Goal: Task Accomplishment & Management: Use online tool/utility

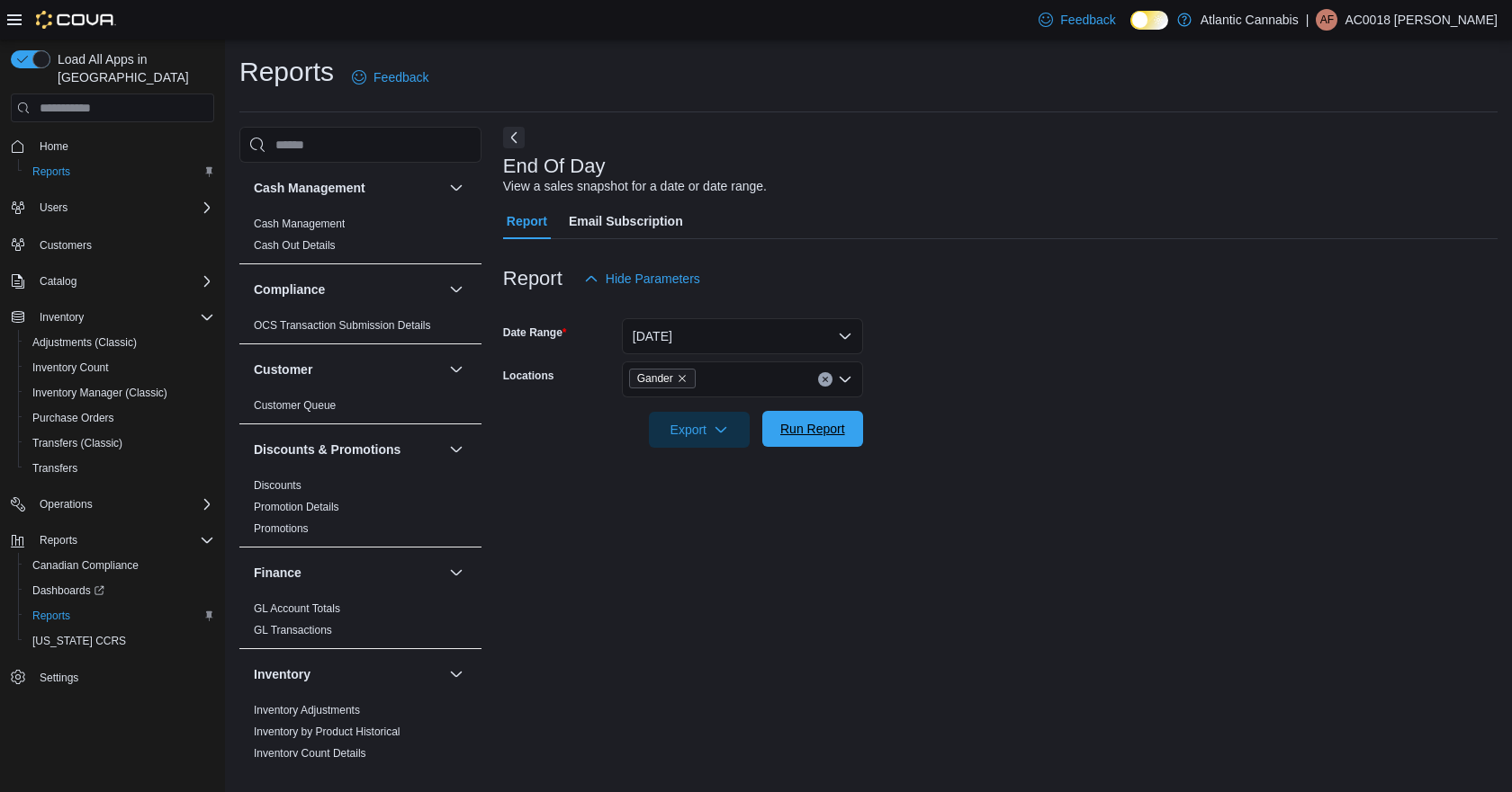
click at [829, 436] on span "Run Report" at bounding box center [812, 429] width 65 height 18
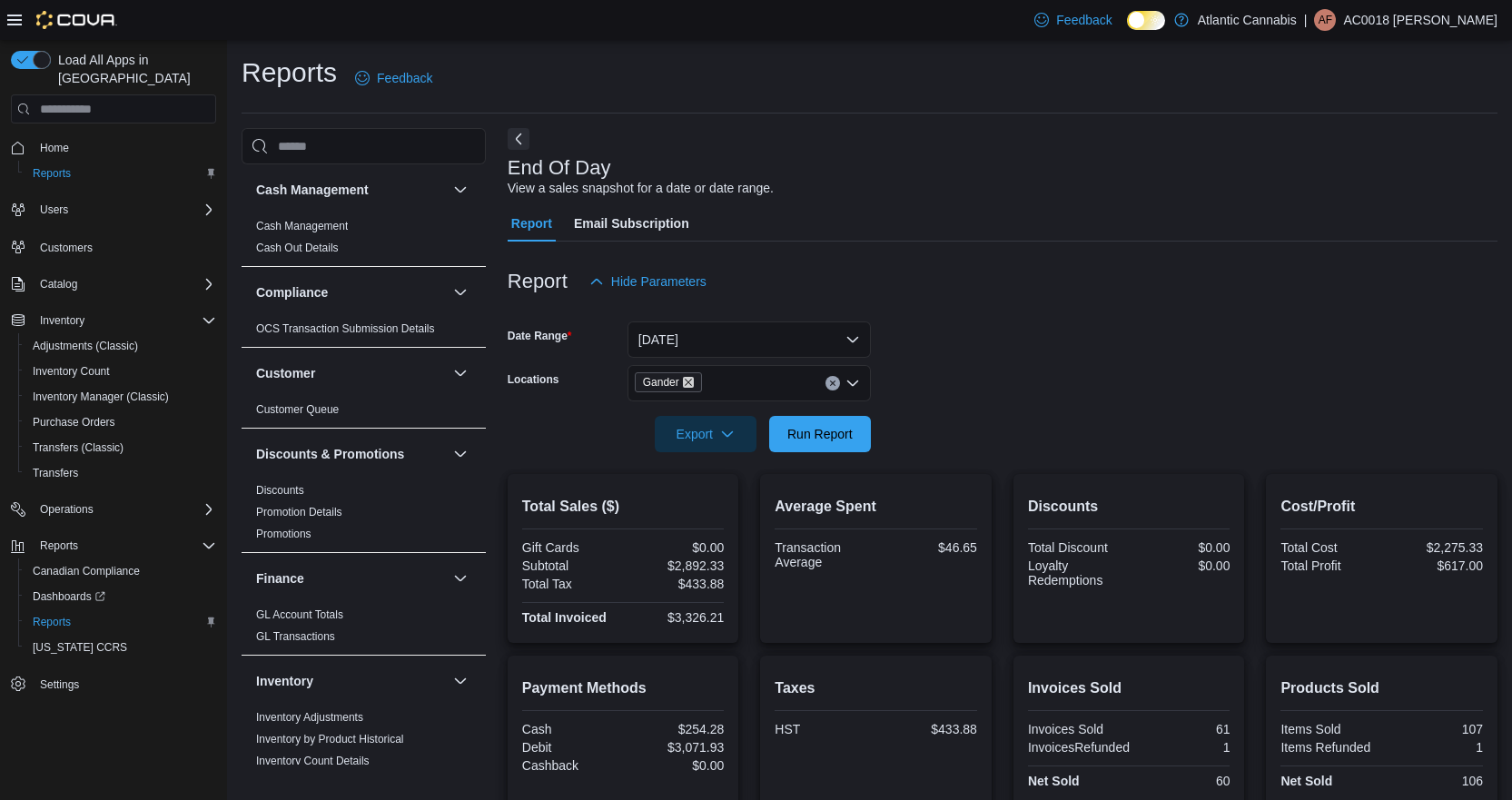
click at [687, 381] on icon "Remove Gander from selection in this group" at bounding box center [688, 381] width 7 height 7
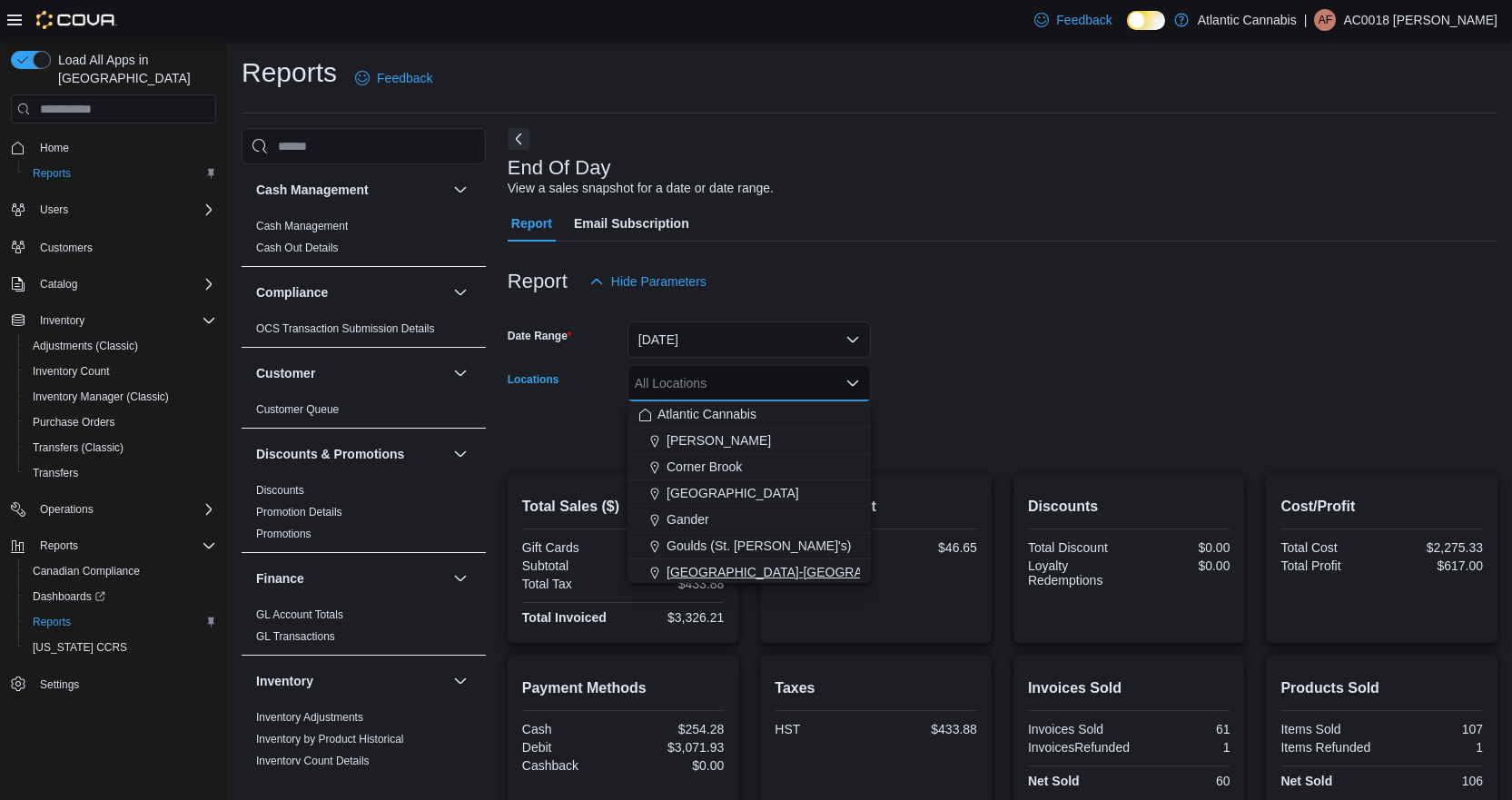
click at [712, 569] on span "[GEOGRAPHIC_DATA]-[GEOGRAPHIC_DATA]" at bounding box center [801, 573] width 268 height 19
click at [1139, 388] on form "Date Range [DATE] Locations [GEOGRAPHIC_DATA]-[GEOGRAPHIC_DATA] Combo box. Sele…" at bounding box center [1002, 376] width 990 height 153
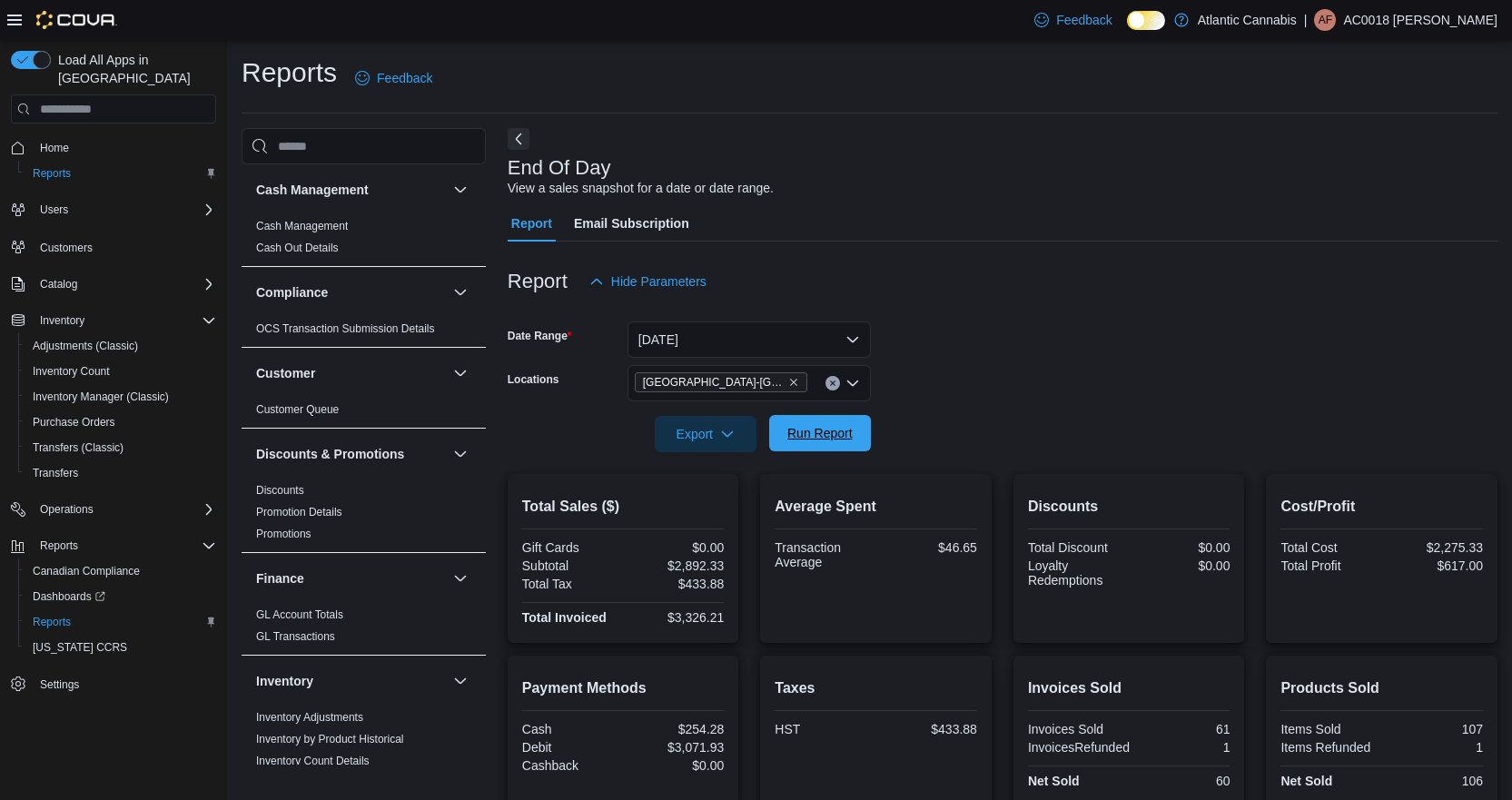
click at [842, 427] on span "Run Report" at bounding box center [819, 433] width 66 height 19
click at [788, 382] on icon "Remove Grand Falls-Windsor from selection in this group" at bounding box center [793, 382] width 11 height 11
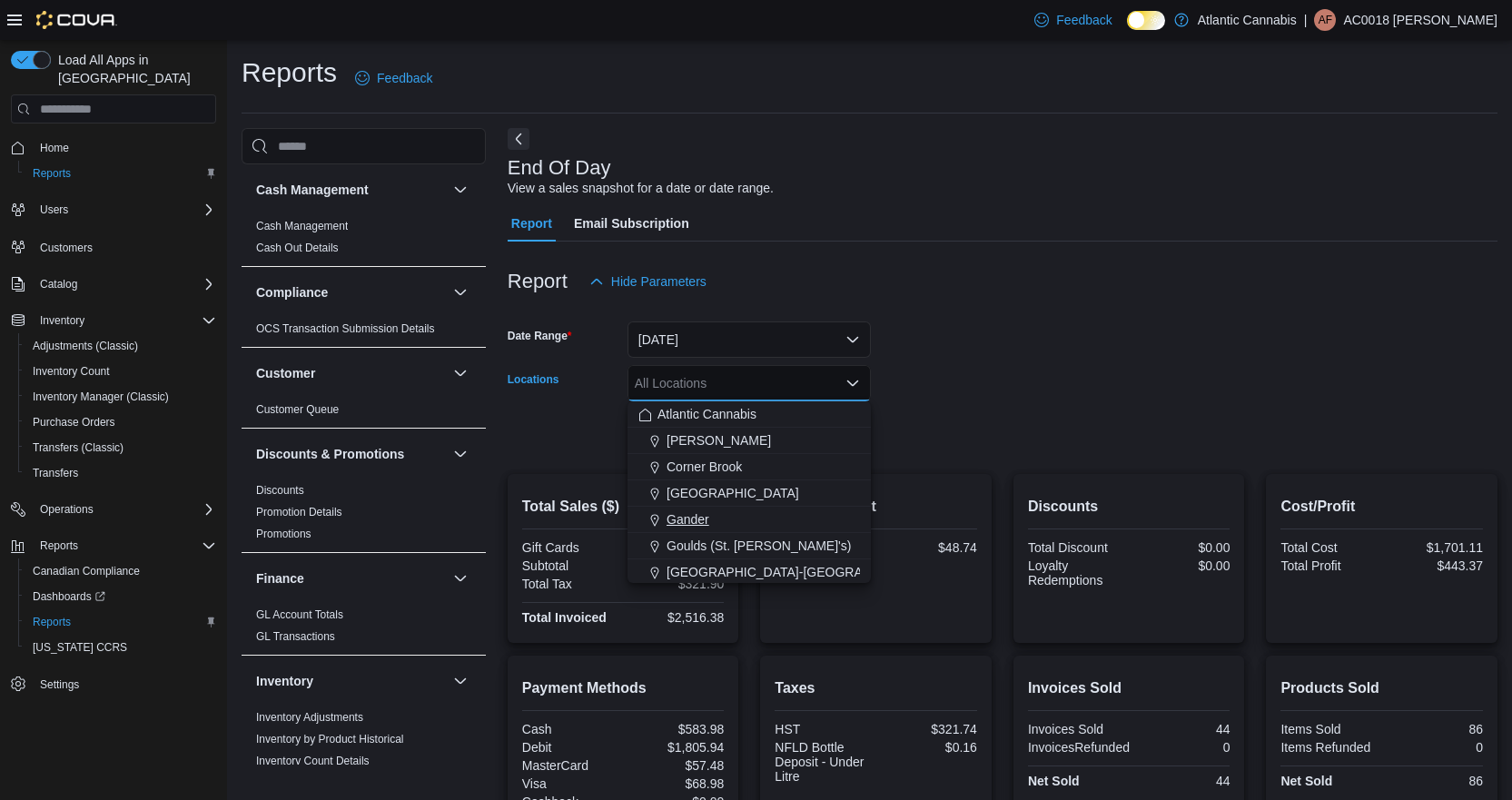
click at [707, 516] on span "Gander" at bounding box center [688, 520] width 43 height 19
click at [1292, 442] on form "Date Range [DATE] Locations [GEOGRAPHIC_DATA] Combo box. Selected. [GEOGRAPHIC_…" at bounding box center [1002, 376] width 990 height 153
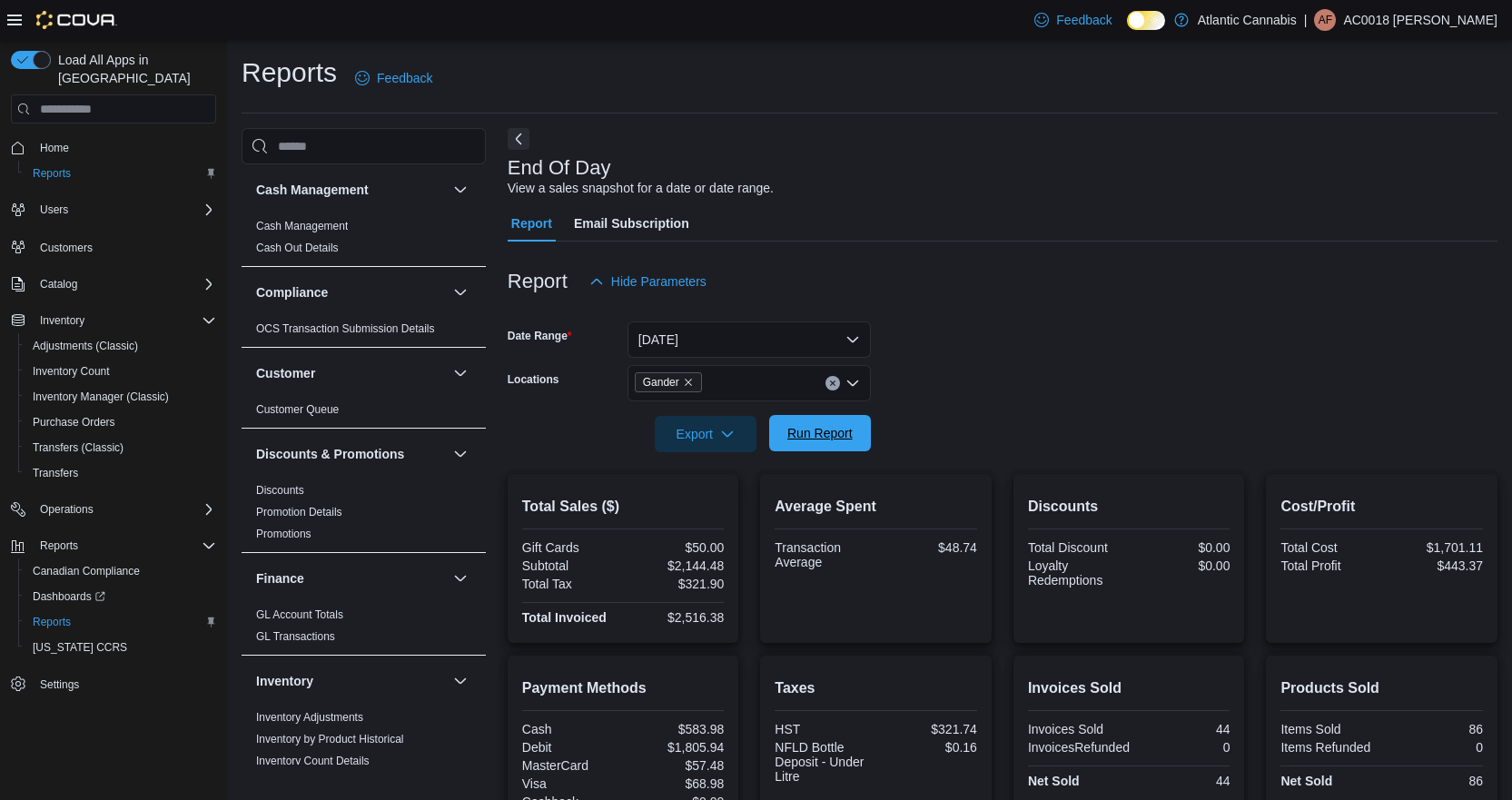
click at [847, 437] on span "Run Report" at bounding box center [819, 433] width 66 height 19
click at [978, 322] on div at bounding box center [1002, 311] width 990 height 22
drag, startPoint x: 809, startPoint y: 437, endPoint x: 1345, endPoint y: 393, distance: 537.8
click at [809, 437] on span "Run Report" at bounding box center [819, 434] width 66 height 19
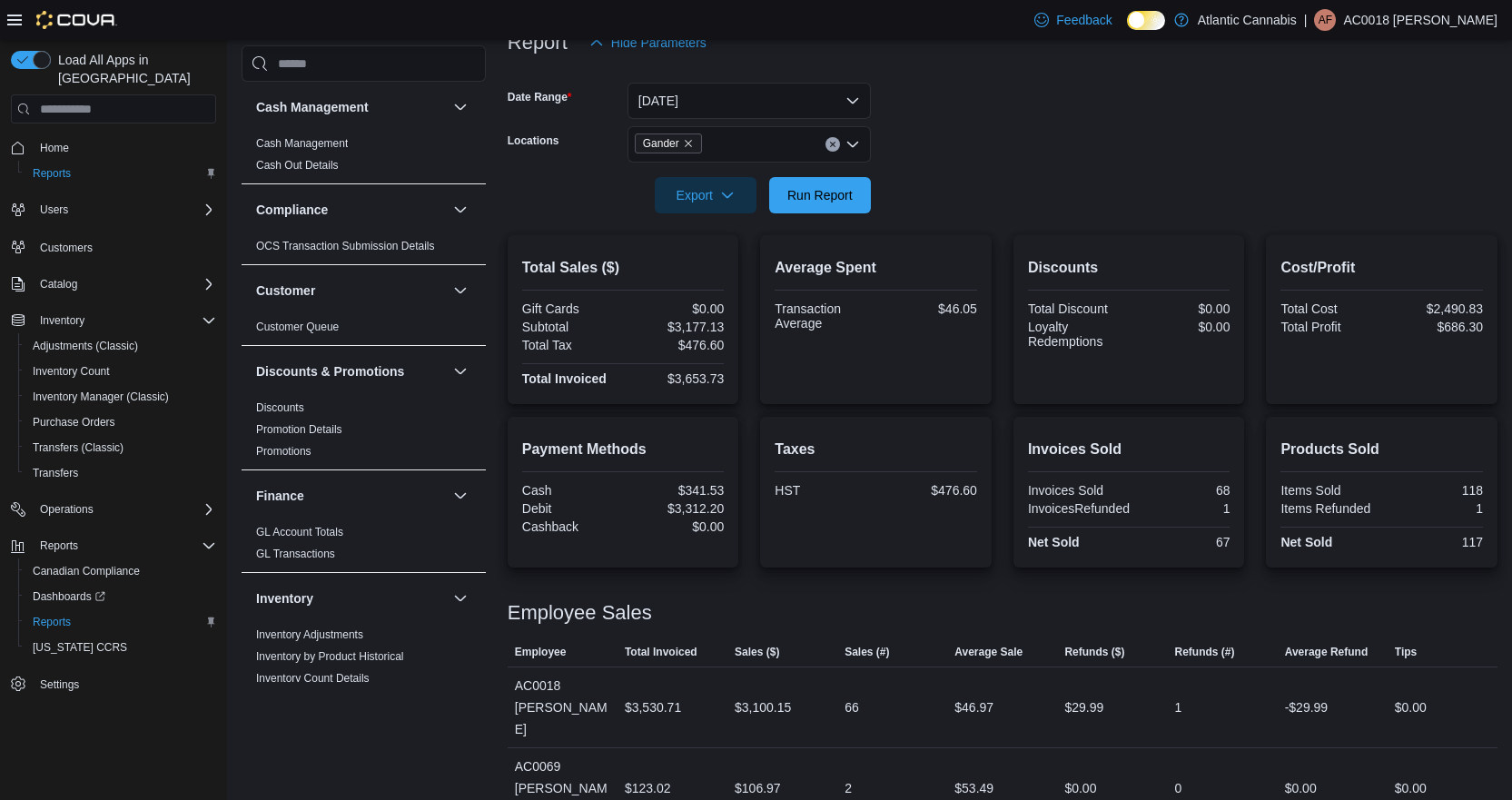
scroll to position [225, 0]
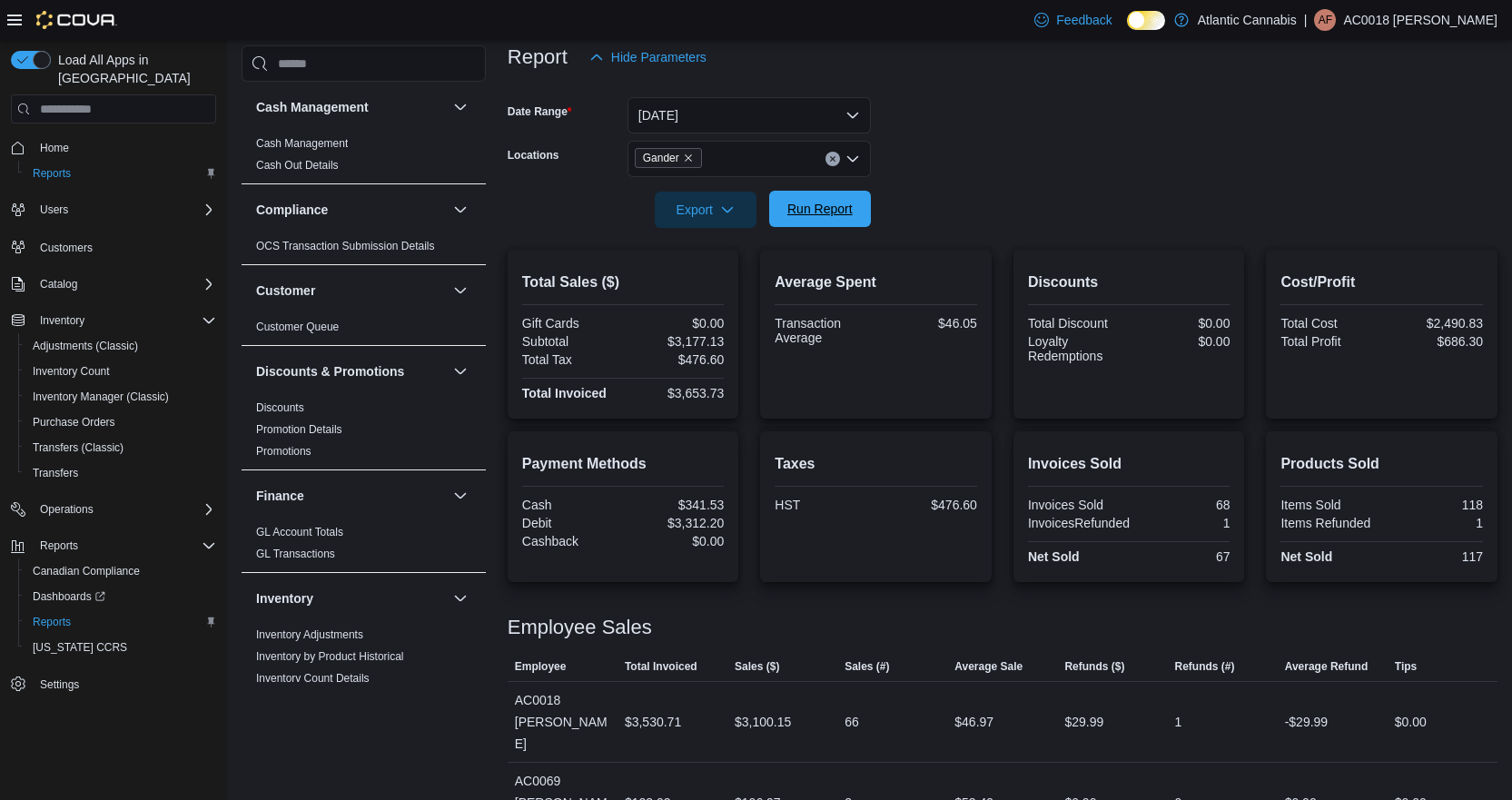
drag, startPoint x: 833, startPoint y: 205, endPoint x: 811, endPoint y: 215, distance: 24.2
click at [834, 205] on span "Run Report" at bounding box center [819, 209] width 66 height 19
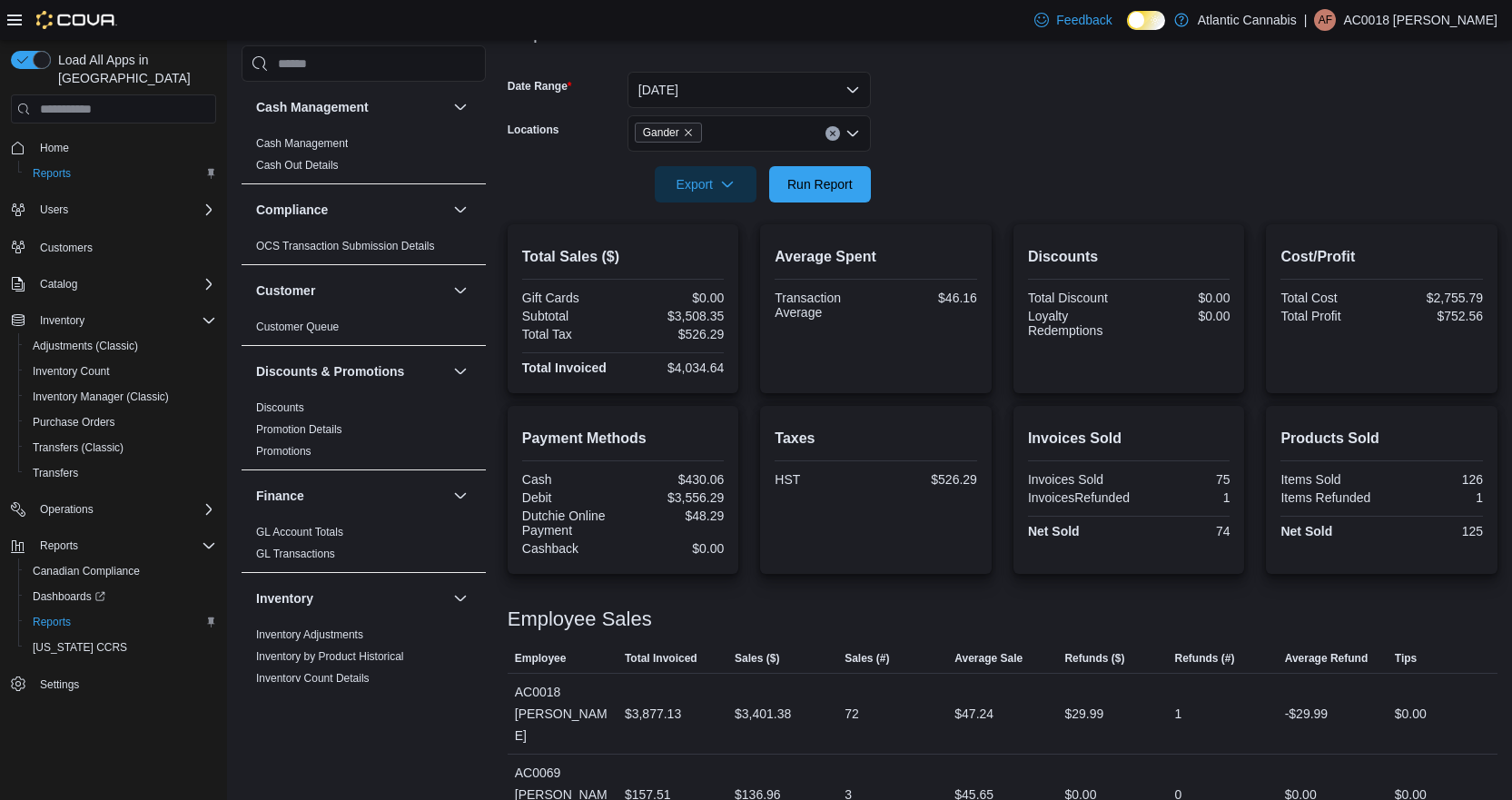
scroll to position [256, 0]
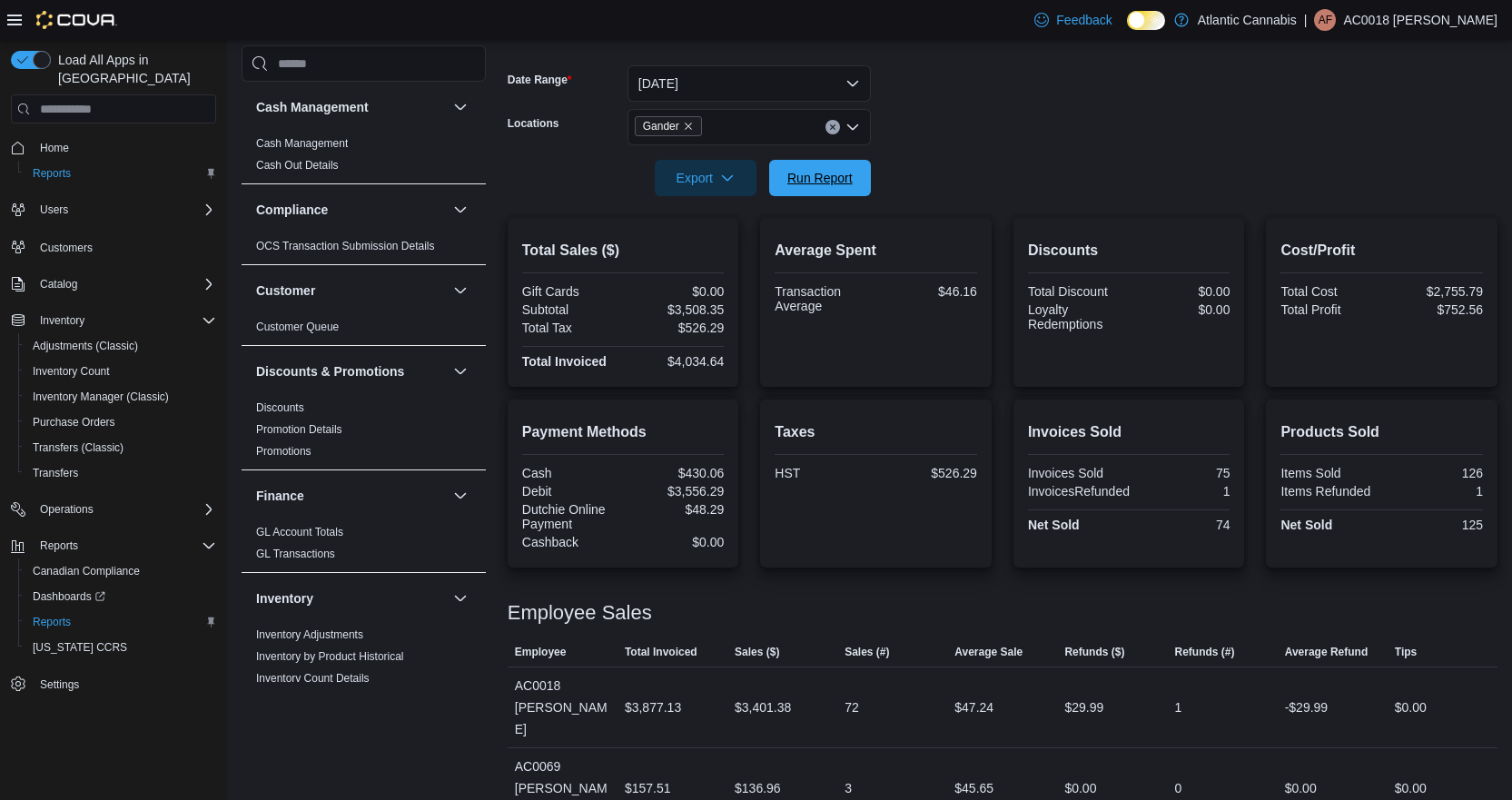
drag, startPoint x: 830, startPoint y: 180, endPoint x: 1525, endPoint y: 760, distance: 905.2
click at [829, 177] on span "Run Report" at bounding box center [819, 177] width 66 height 19
